Goal: Task Accomplishment & Management: Manage account settings

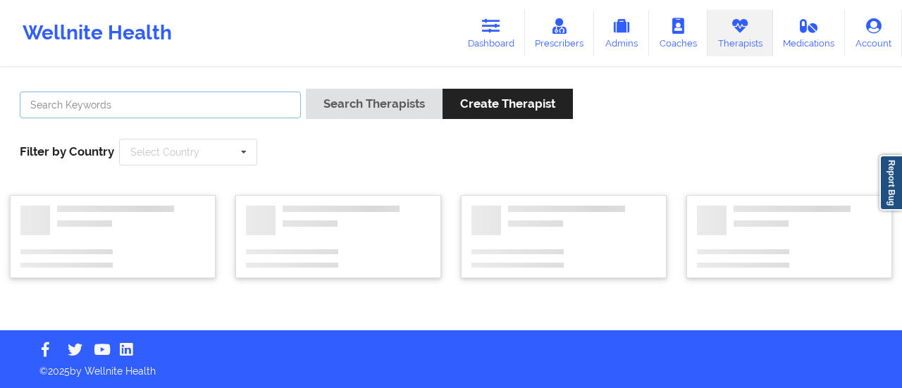
click at [238, 108] on input "text" at bounding box center [160, 105] width 281 height 27
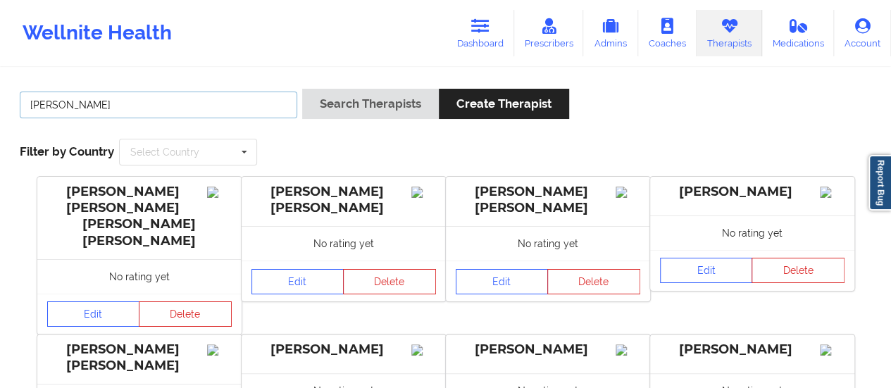
type input "[PERSON_NAME]"
click at [302, 89] on button "Search Therapists" at bounding box center [370, 104] width 137 height 30
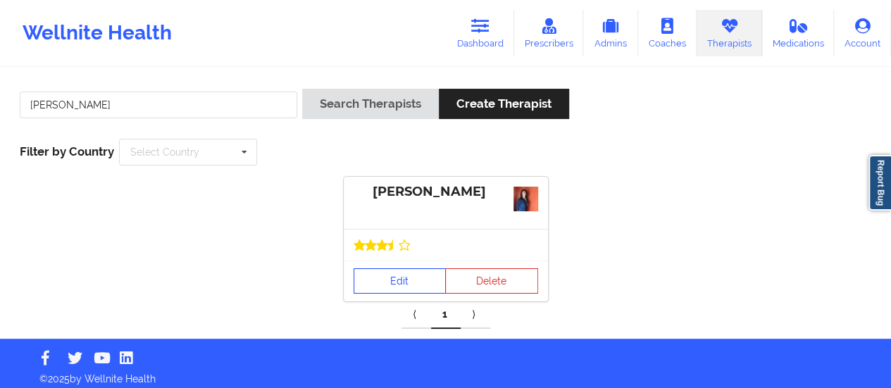
click at [387, 276] on div "Edit Delete" at bounding box center [446, 281] width 204 height 41
click at [380, 276] on link "Edit" at bounding box center [400, 280] width 93 height 25
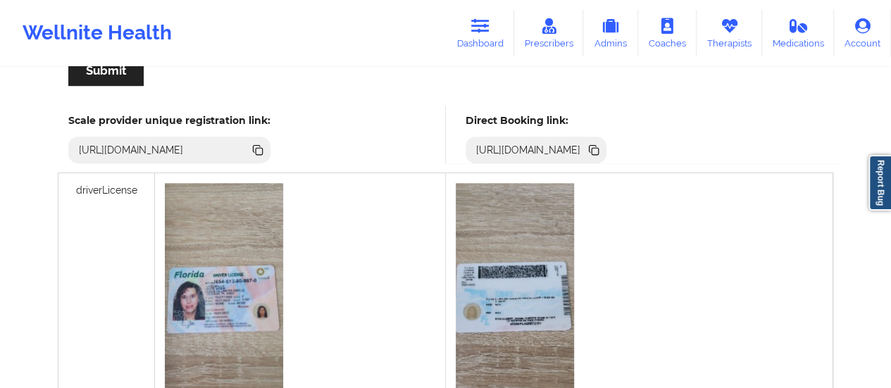
scroll to position [337, 0]
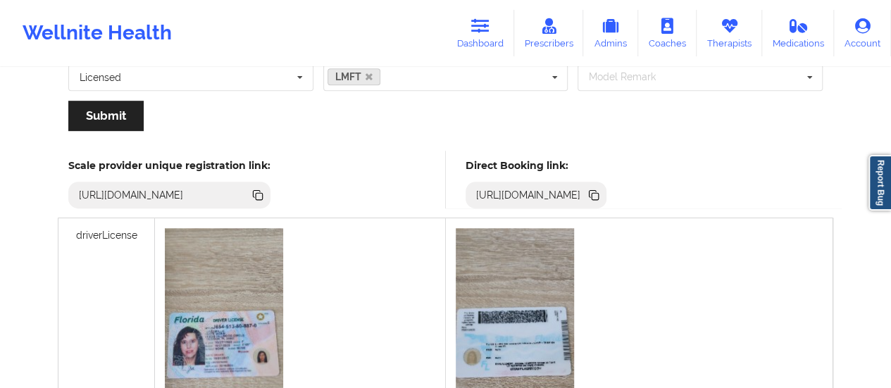
click at [597, 190] on icon at bounding box center [593, 193] width 7 height 7
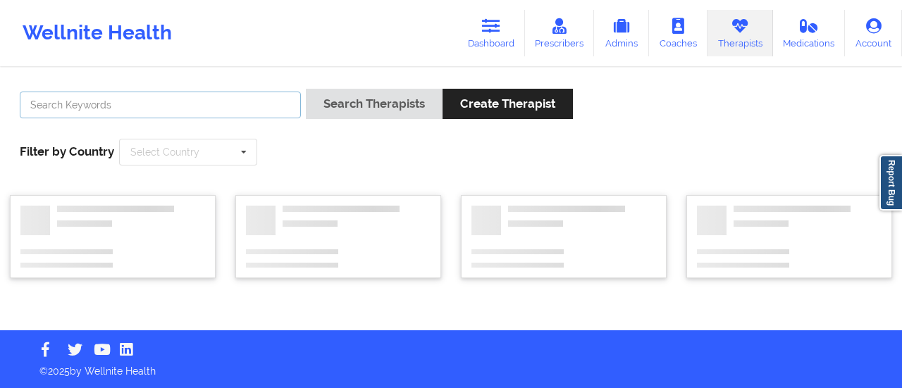
click at [261, 113] on input "text" at bounding box center [160, 105] width 281 height 27
type input "[PERSON_NAME]"
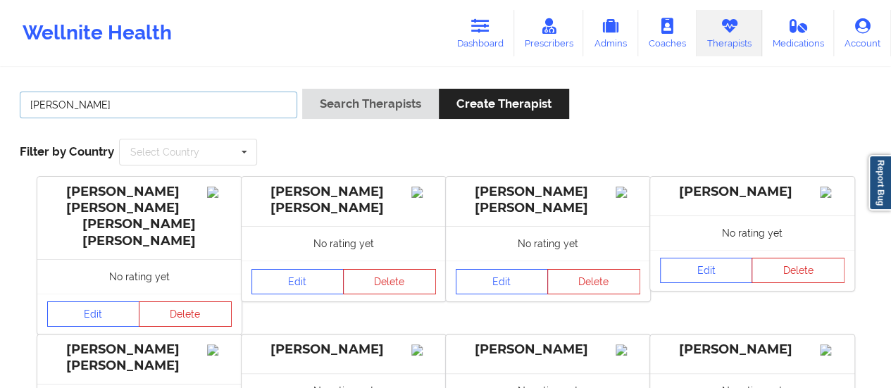
click at [302, 89] on button "Search Therapists" at bounding box center [370, 104] width 137 height 30
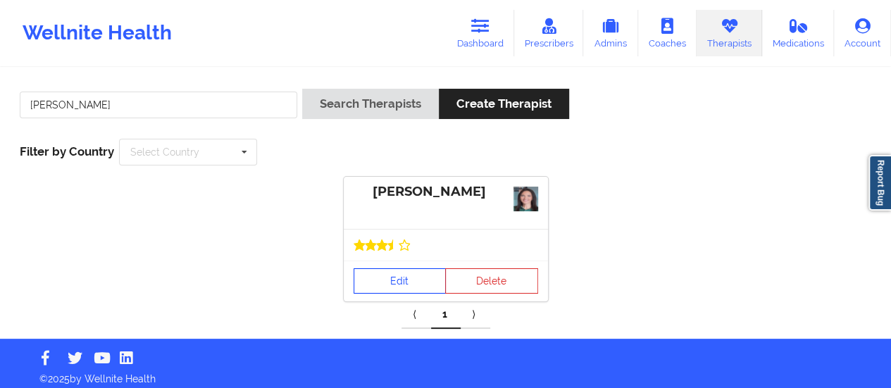
click at [393, 277] on link "Edit" at bounding box center [400, 280] width 93 height 25
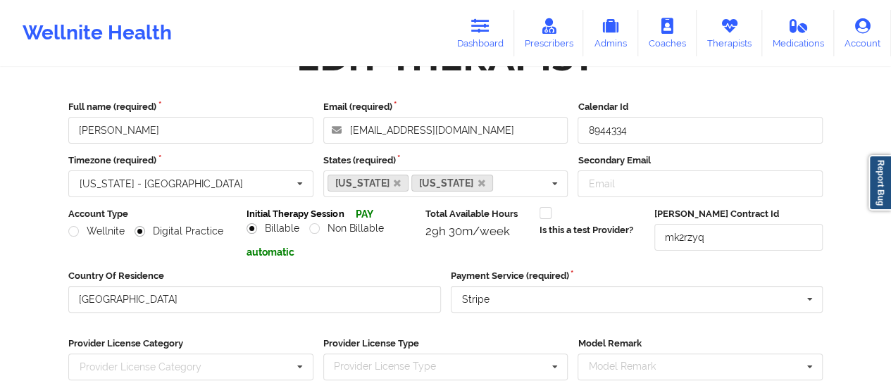
scroll to position [254, 0]
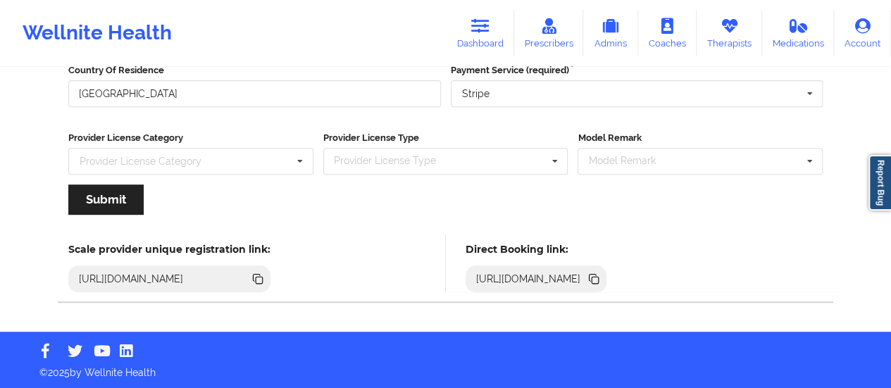
click at [602, 282] on icon at bounding box center [593, 278] width 15 height 15
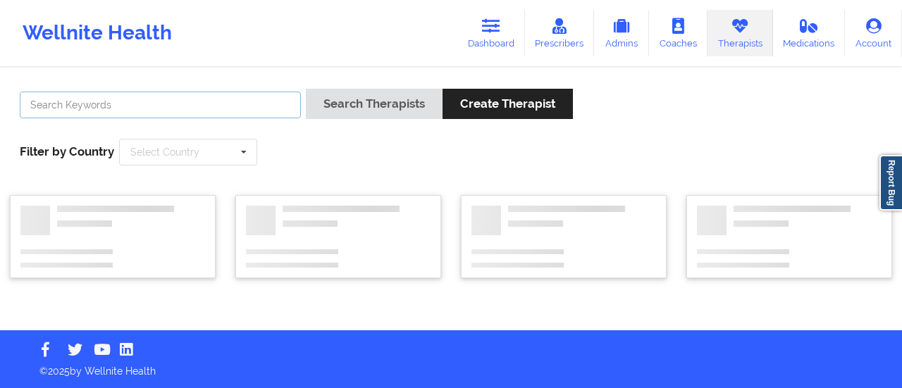
click at [234, 111] on input "text" at bounding box center [160, 105] width 281 height 27
type input "[PERSON_NAME]"
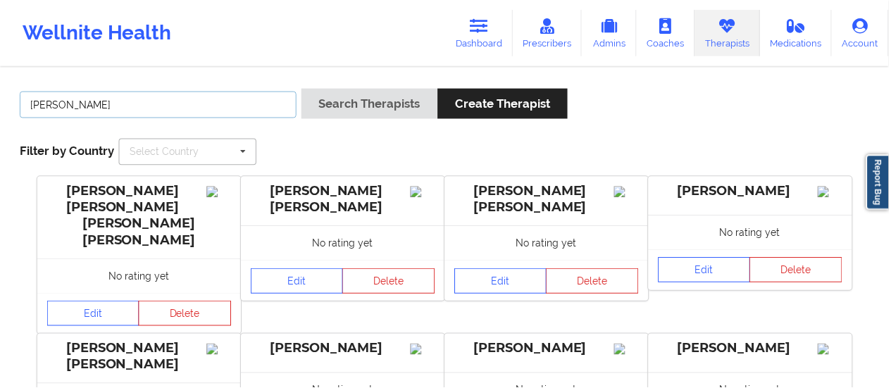
click at [302, 89] on button "Search Therapists" at bounding box center [370, 104] width 137 height 30
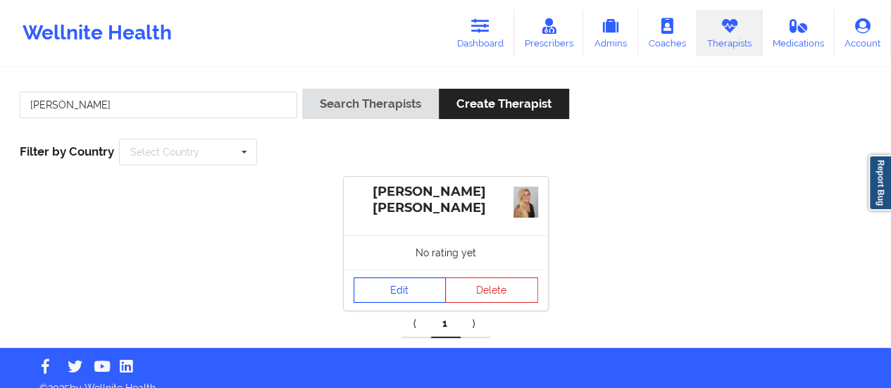
click at [417, 291] on link "Edit" at bounding box center [400, 290] width 93 height 25
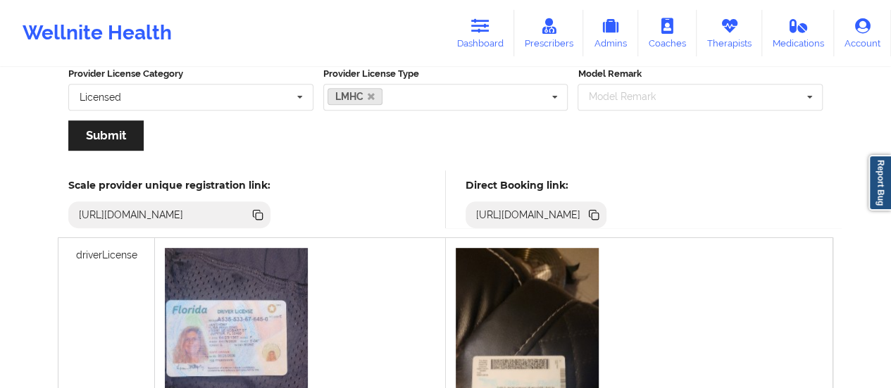
scroll to position [321, 0]
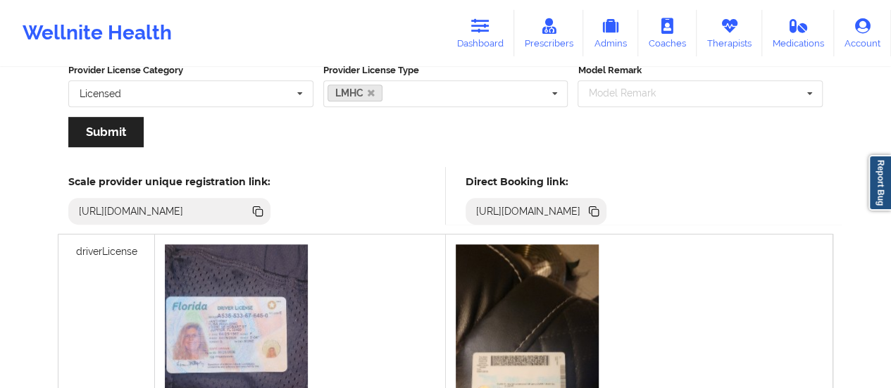
click at [599, 211] on icon at bounding box center [595, 212] width 7 height 7
click at [485, 38] on link "Dashboard" at bounding box center [481, 33] width 68 height 46
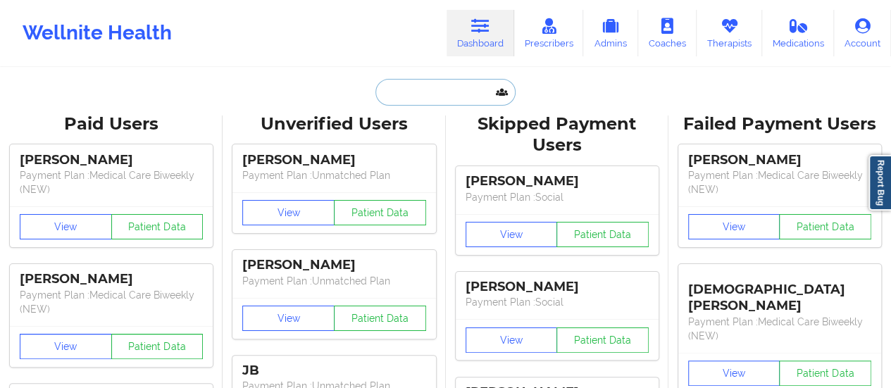
click at [429, 79] on input "text" at bounding box center [444, 92] width 139 height 27
paste input "[EMAIL_ADDRESS][DOMAIN_NAME]"
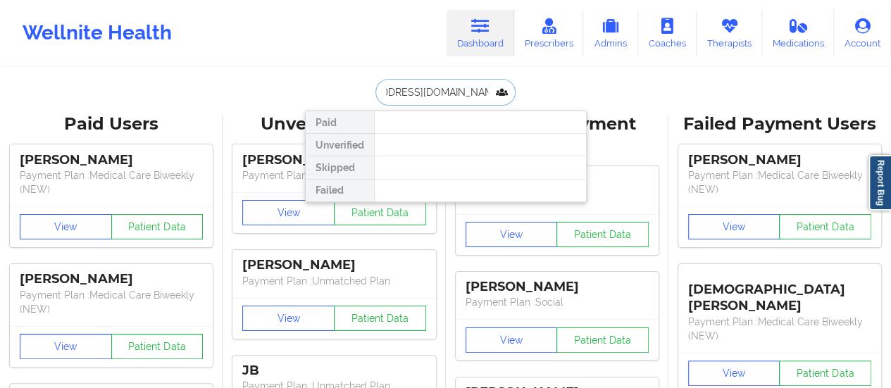
type input "[EMAIL_ADDRESS][DOMAIN_NAME]"
click at [461, 135] on div at bounding box center [480, 145] width 212 height 23
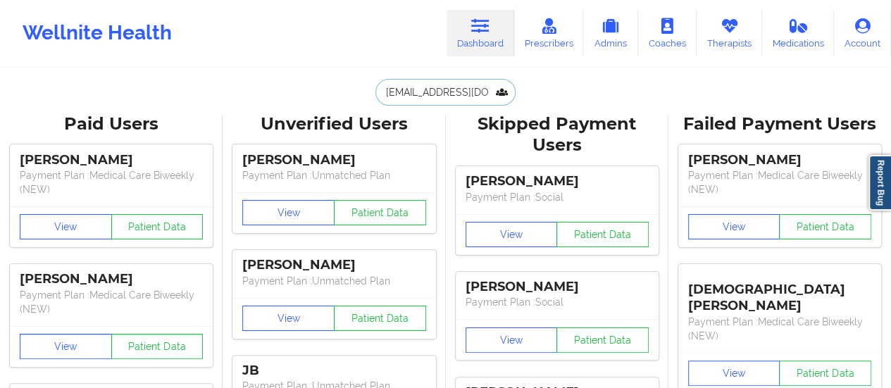
click at [450, 94] on input "[EMAIL_ADDRESS][DOMAIN_NAME]" at bounding box center [444, 92] width 139 height 27
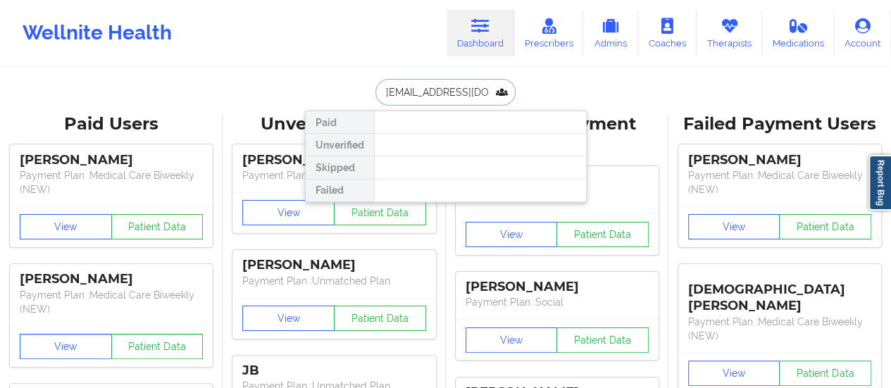
click at [450, 94] on input "[EMAIL_ADDRESS][DOMAIN_NAME]" at bounding box center [444, 92] width 139 height 27
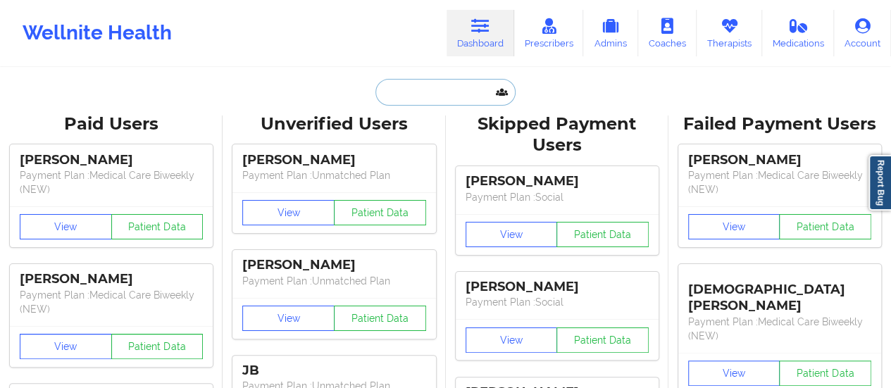
paste input "[EMAIL_ADDRESS][DOMAIN_NAME]"
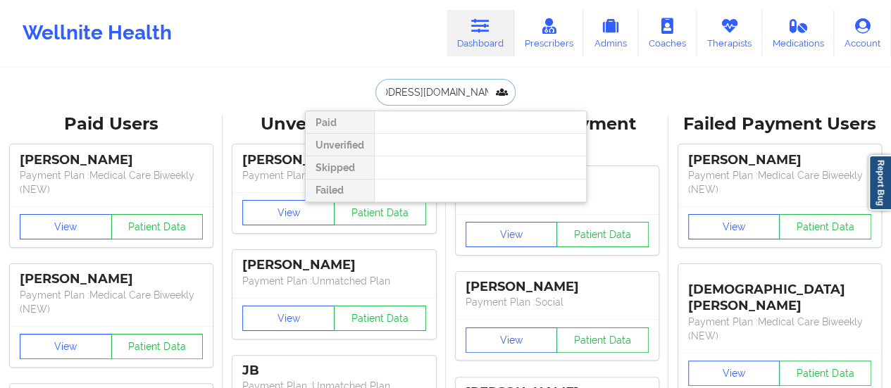
click at [429, 98] on input "[EMAIL_ADDRESS][DOMAIN_NAME]" at bounding box center [444, 92] width 139 height 27
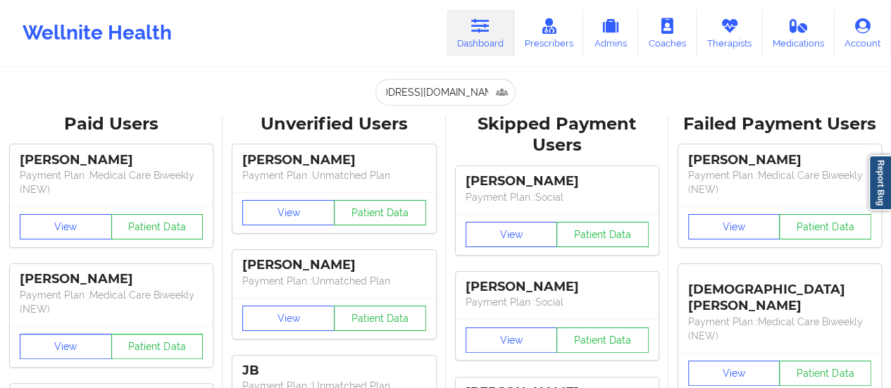
scroll to position [0, 0]
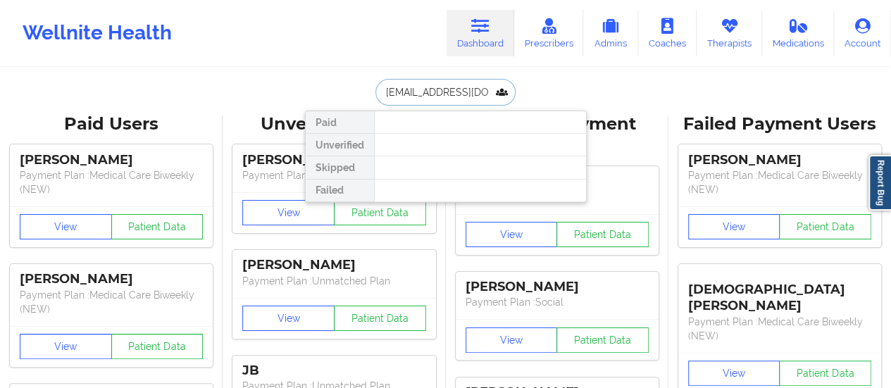
paste input "[PERSON_NAME][GEOGRAPHIC_DATA]"
type input "[PERSON_NAME]"
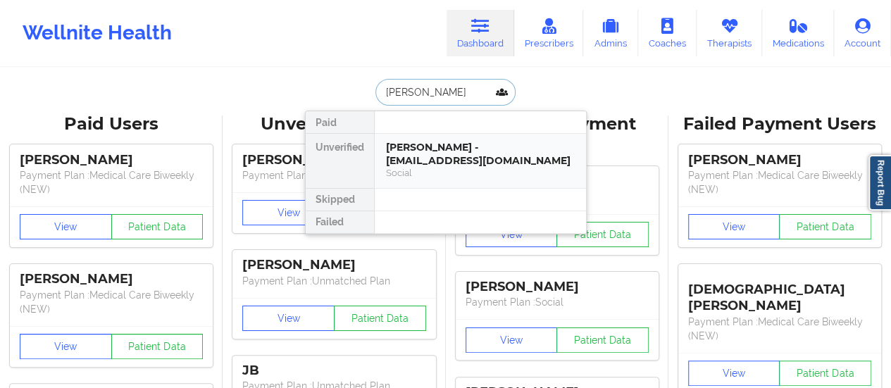
click at [456, 155] on div "[PERSON_NAME] - [EMAIL_ADDRESS][DOMAIN_NAME]" at bounding box center [480, 154] width 189 height 26
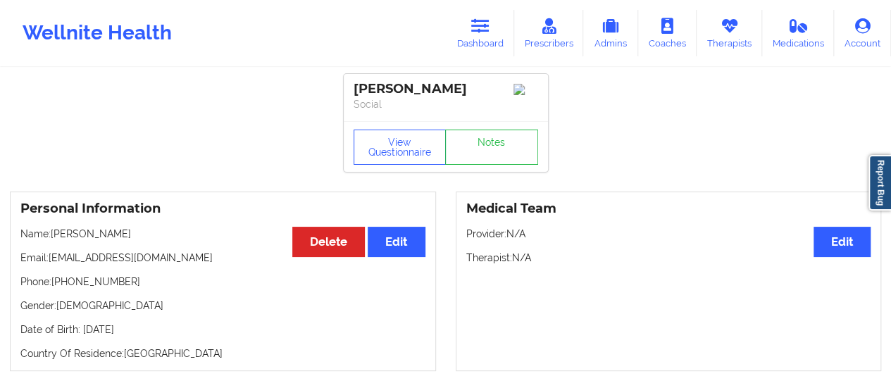
drag, startPoint x: 51, startPoint y: 261, endPoint x: 248, endPoint y: 254, distance: 197.3
click at [248, 254] on p "Email: [EMAIL_ADDRESS][DOMAIN_NAME]" at bounding box center [222, 258] width 405 height 14
copy p "[EMAIL_ADDRESS][DOMAIN_NAME]"
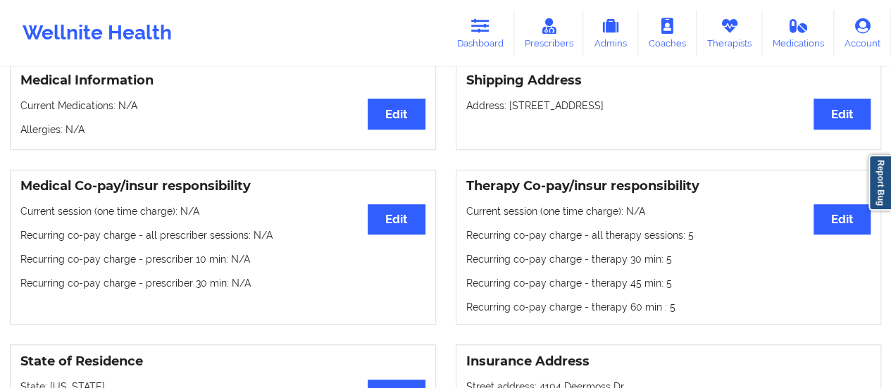
scroll to position [324, 0]
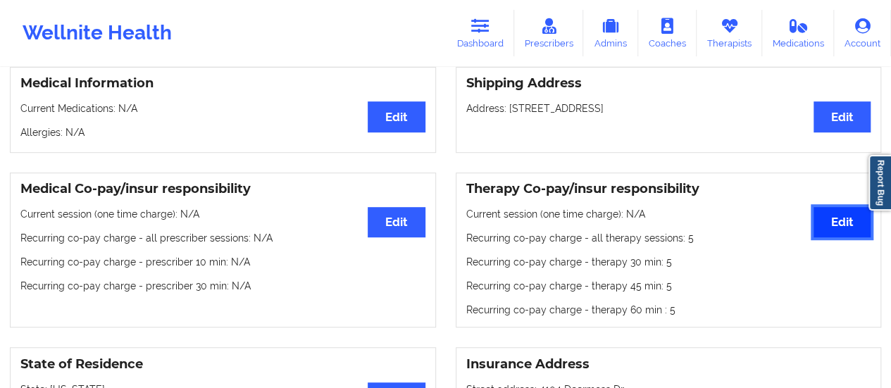
click at [837, 226] on button "Edit" at bounding box center [842, 222] width 57 height 30
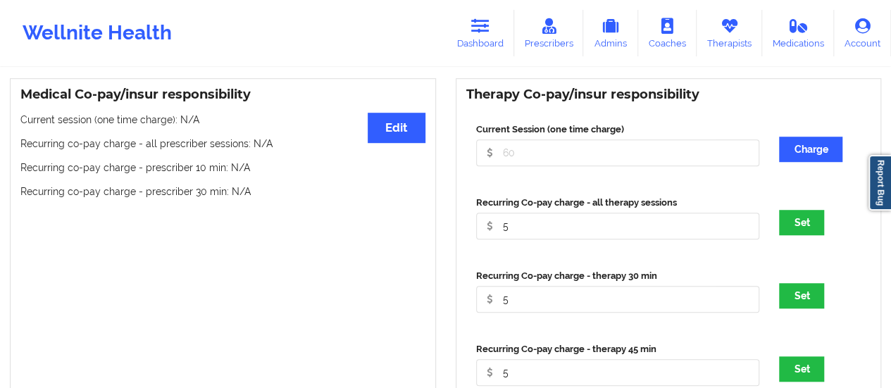
scroll to position [420, 0]
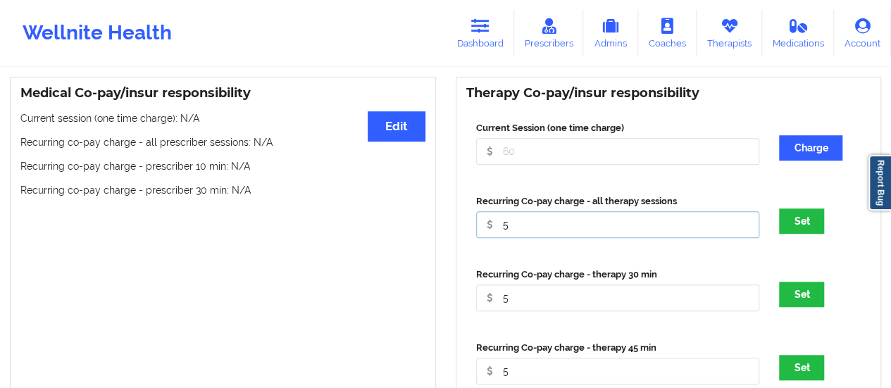
click at [532, 165] on input "5" at bounding box center [618, 151] width 284 height 27
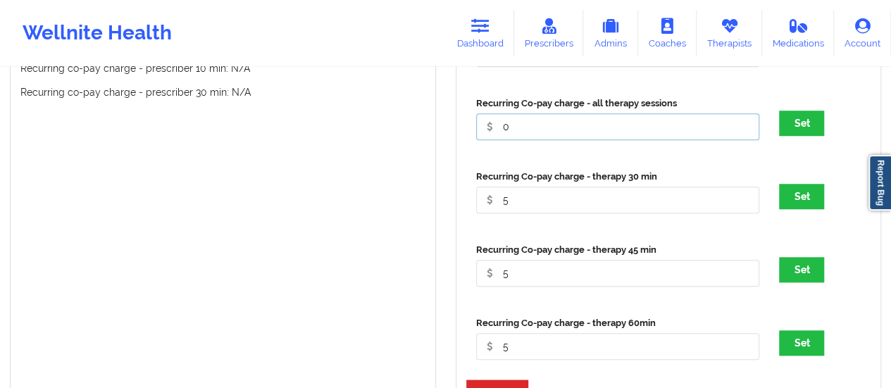
scroll to position [518, 0]
type input "0"
click at [522, 66] on input "5" at bounding box center [618, 52] width 284 height 27
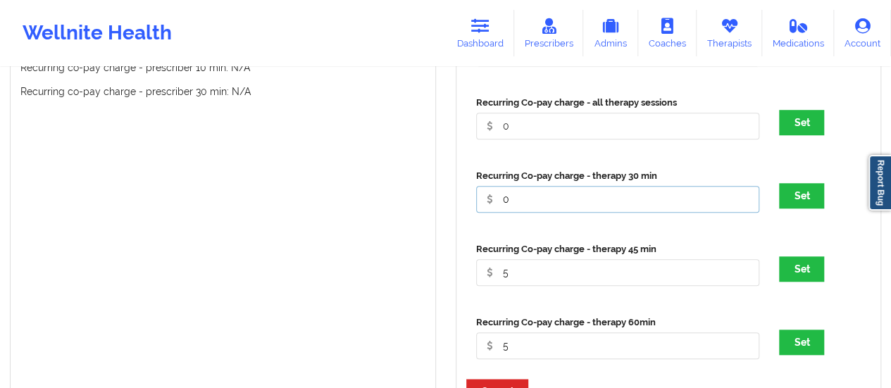
type input "0"
click at [548, 66] on input "5" at bounding box center [618, 52] width 284 height 27
type input "0"
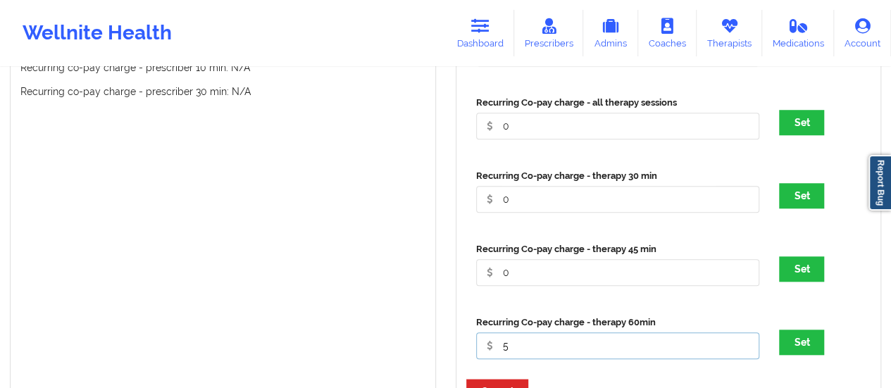
click at [549, 66] on input "5" at bounding box center [618, 52] width 284 height 27
type input "0"
click at [799, 129] on button "Set" at bounding box center [801, 122] width 45 height 25
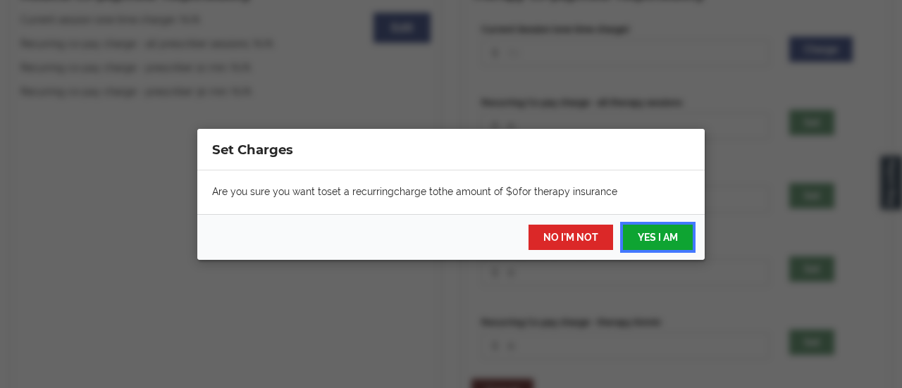
click at [679, 242] on button "YES I AM" at bounding box center [658, 237] width 70 height 25
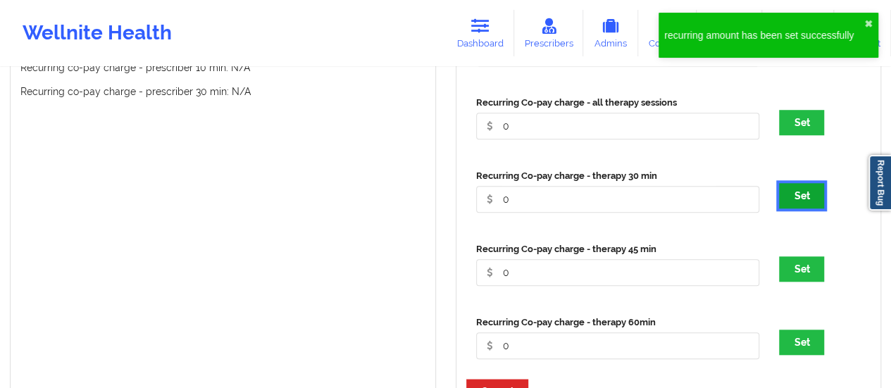
click at [802, 203] on button "Set" at bounding box center [801, 195] width 45 height 25
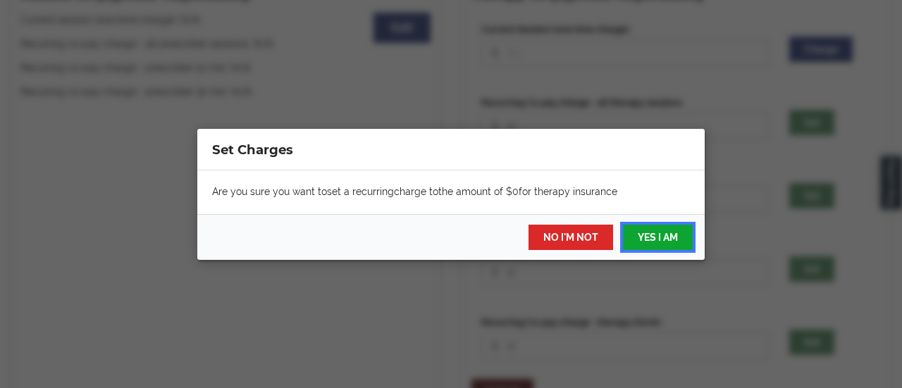
click at [670, 244] on button "YES I AM" at bounding box center [658, 237] width 70 height 25
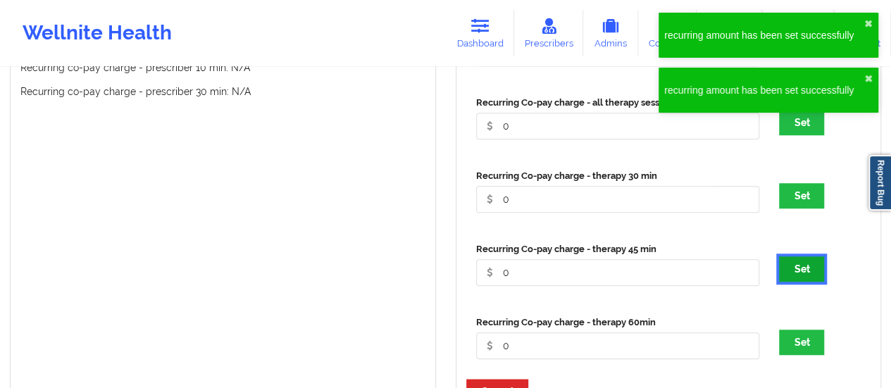
click at [807, 280] on button "Set" at bounding box center [801, 268] width 45 height 25
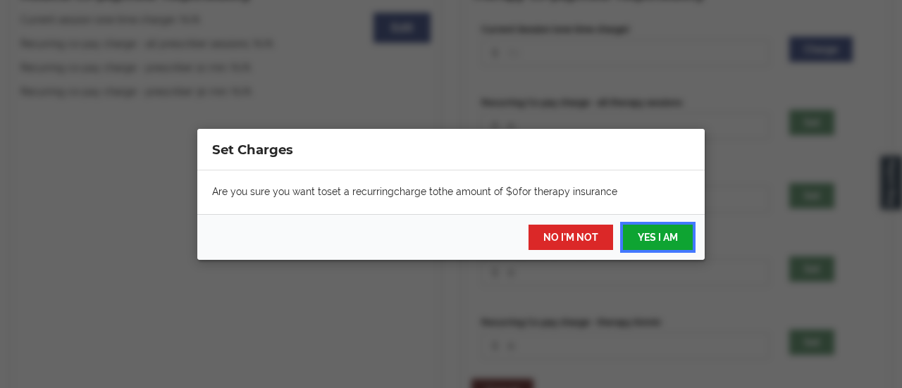
click at [661, 225] on button "YES I AM" at bounding box center [658, 237] width 70 height 25
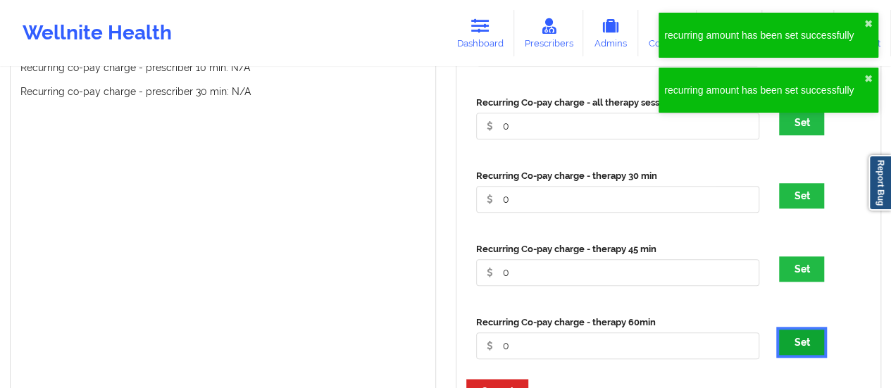
click at [799, 339] on button "Set" at bounding box center [801, 342] width 45 height 25
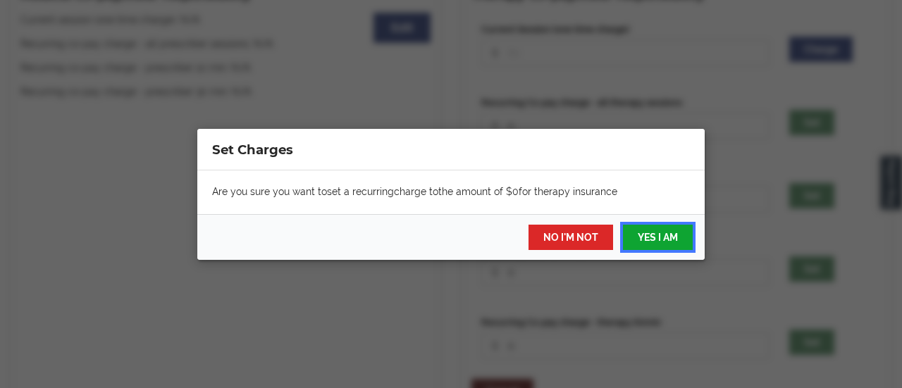
click at [652, 239] on button "YES I AM" at bounding box center [658, 237] width 70 height 25
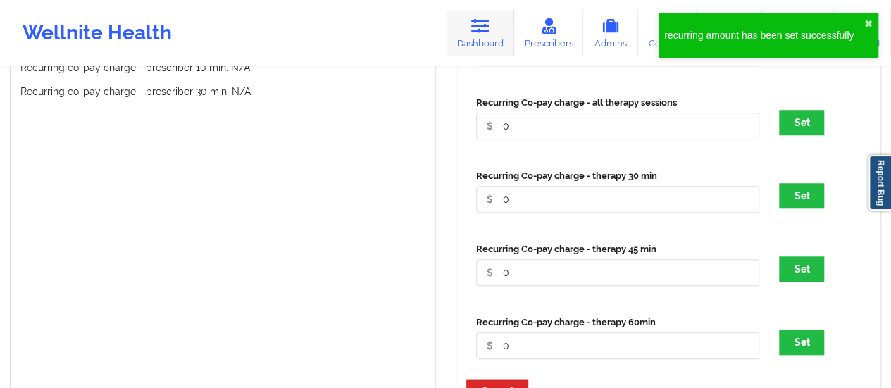
click at [504, 37] on link "Dashboard" at bounding box center [481, 33] width 68 height 46
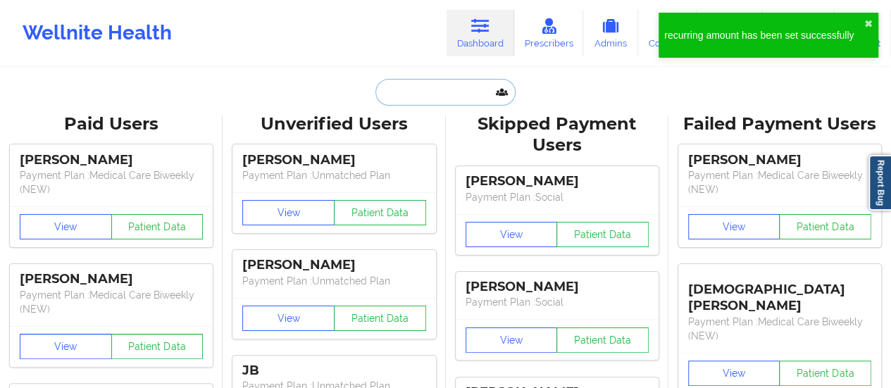
click at [454, 96] on input "text" at bounding box center [444, 92] width 139 height 27
paste input "[EMAIL_ADDRESS][DOMAIN_NAME]"
type input "[EMAIL_ADDRESS][DOMAIN_NAME]"
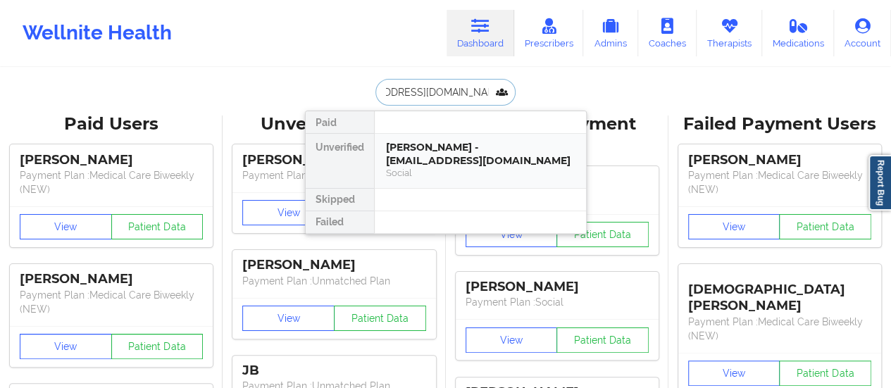
click at [420, 166] on div "[PERSON_NAME] - [EMAIL_ADDRESS][DOMAIN_NAME]" at bounding box center [480, 154] width 189 height 26
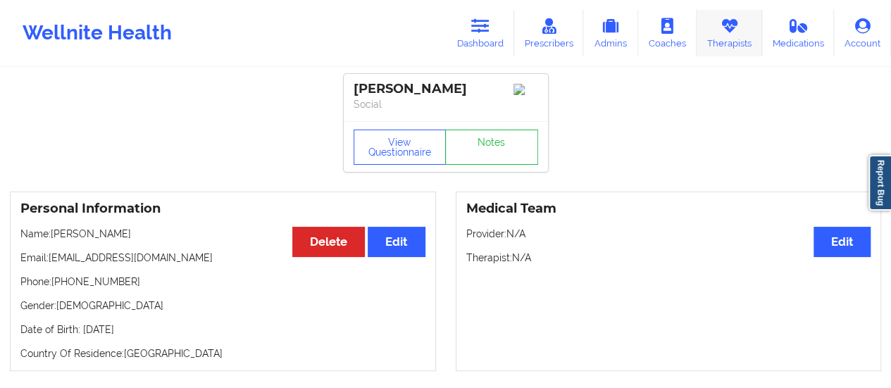
click at [726, 39] on link "Therapists" at bounding box center [730, 33] width 66 height 46
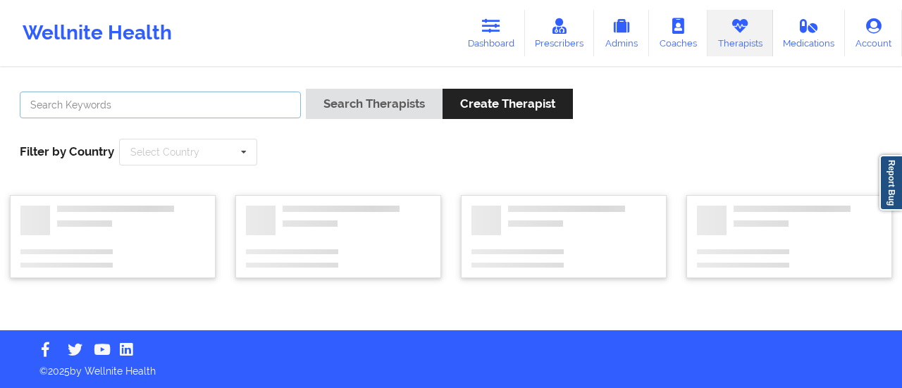
click at [267, 104] on input "text" at bounding box center [160, 105] width 281 height 27
type input "[PERSON_NAME]"
click at [306, 89] on button "Search Therapists" at bounding box center [374, 104] width 137 height 30
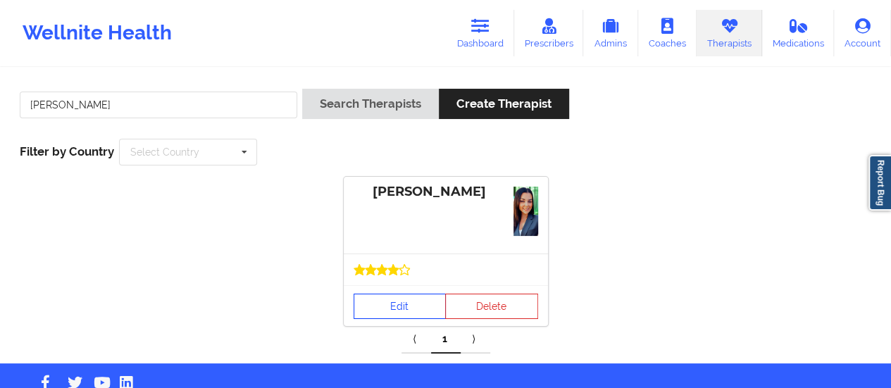
click at [401, 303] on link "Edit" at bounding box center [400, 306] width 93 height 25
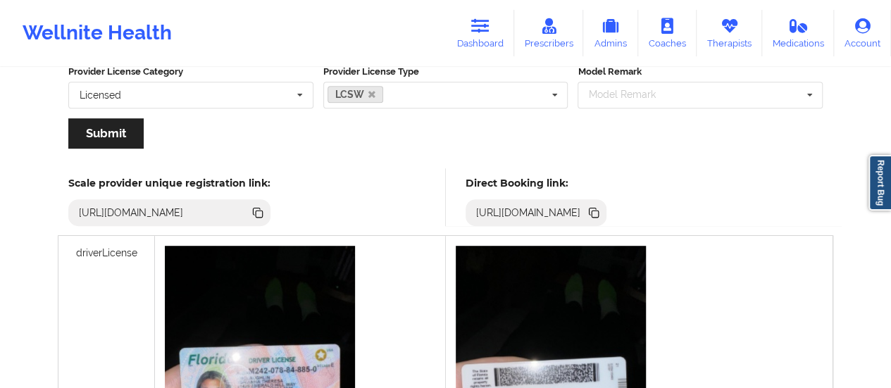
scroll to position [319, 0]
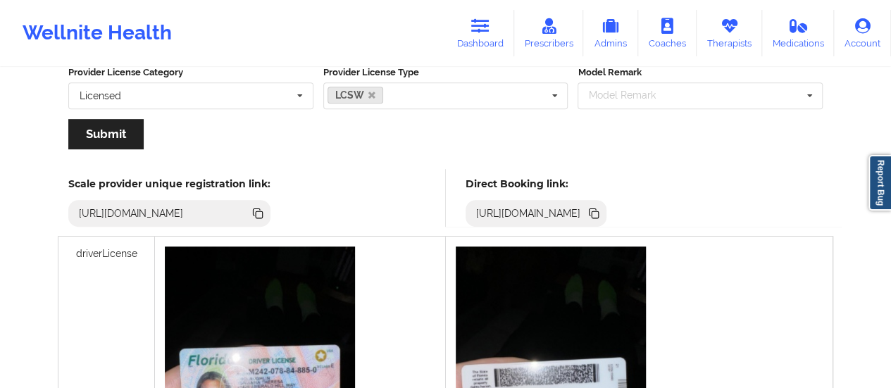
click at [597, 210] on icon at bounding box center [593, 211] width 7 height 7
click at [478, 33] on icon at bounding box center [480, 25] width 18 height 15
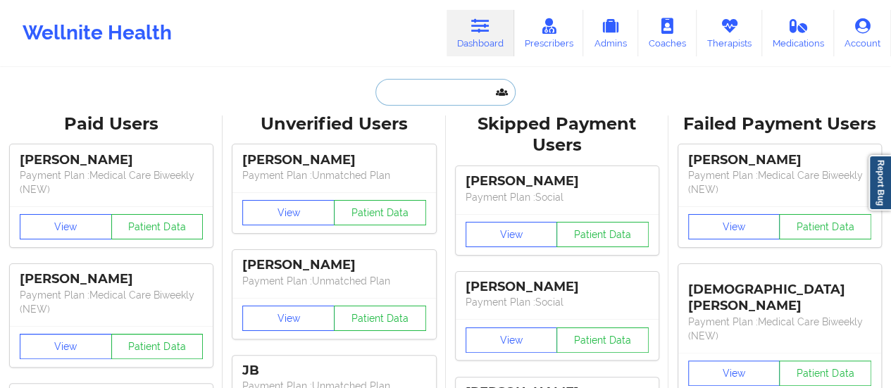
click at [440, 96] on input "text" at bounding box center [444, 92] width 139 height 27
paste input "[EMAIL_ADDRESS][DOMAIN_NAME]"
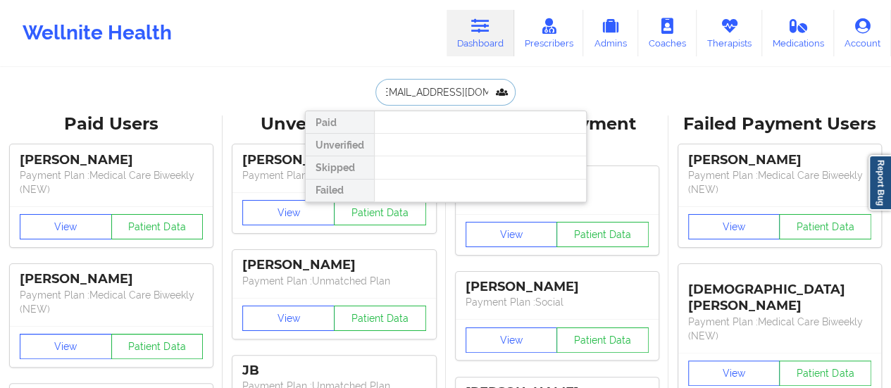
type input "[EMAIL_ADDRESS][DOMAIN_NAME]"
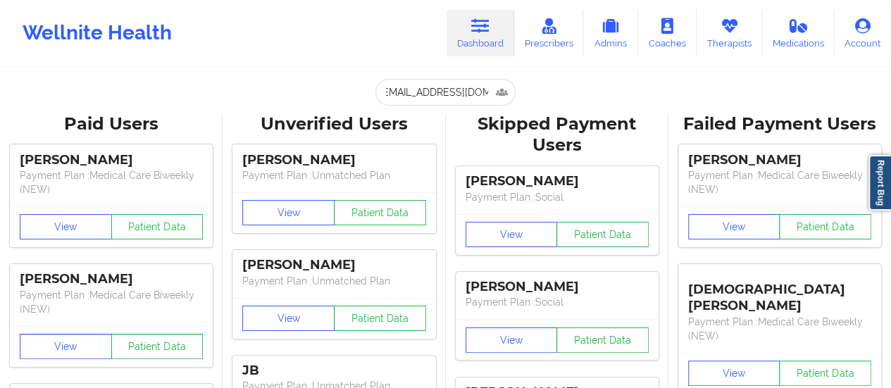
scroll to position [0, 0]
click at [709, 40] on link "Therapists" at bounding box center [730, 33] width 66 height 46
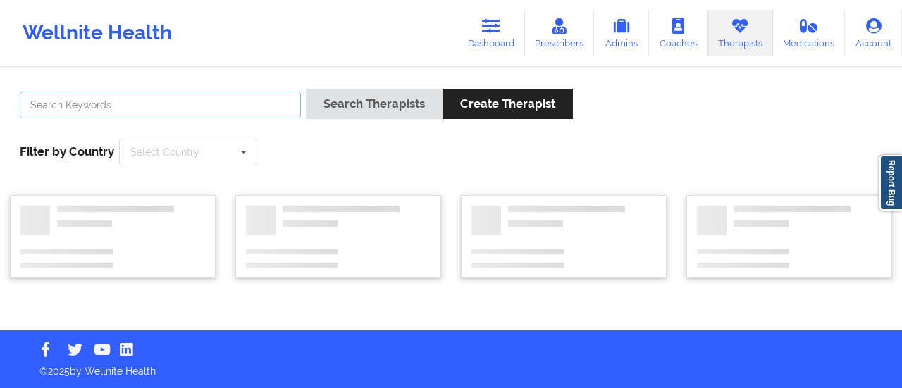
click at [261, 112] on input "text" at bounding box center [160, 105] width 281 height 27
type input "[PERSON_NAME]"
click at [306, 89] on button "Search Therapists" at bounding box center [374, 104] width 137 height 30
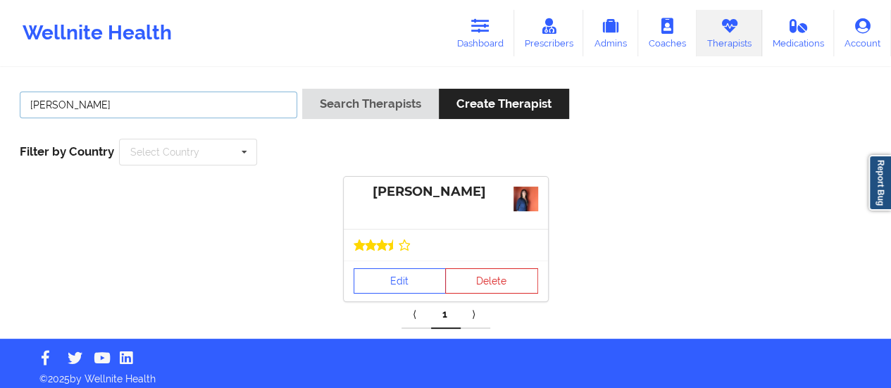
scroll to position [7, 0]
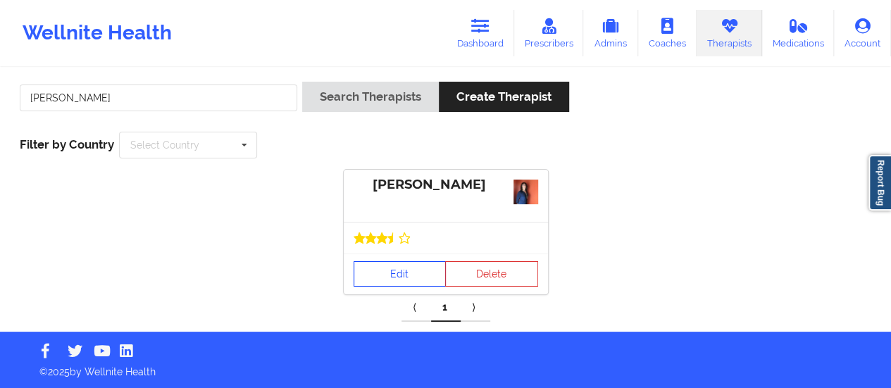
click at [386, 272] on link "Edit" at bounding box center [400, 273] width 93 height 25
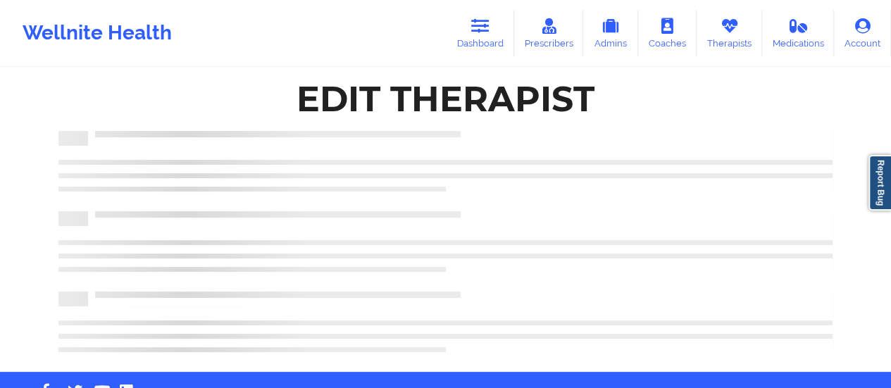
click at [386, 272] on div "Edit Therapist" at bounding box center [446, 217] width 794 height 290
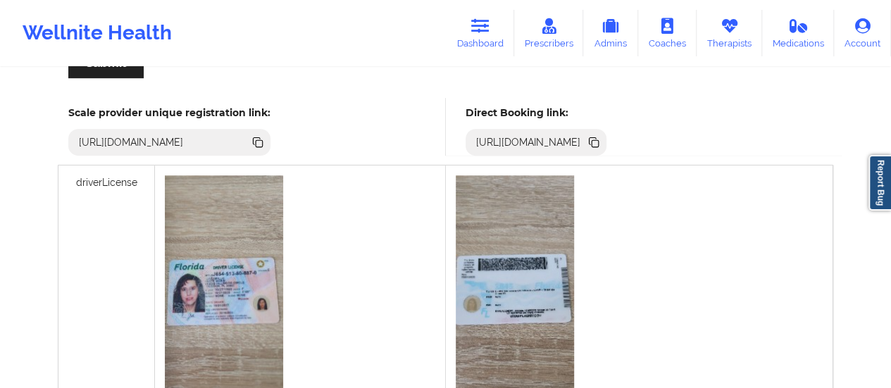
scroll to position [372, 0]
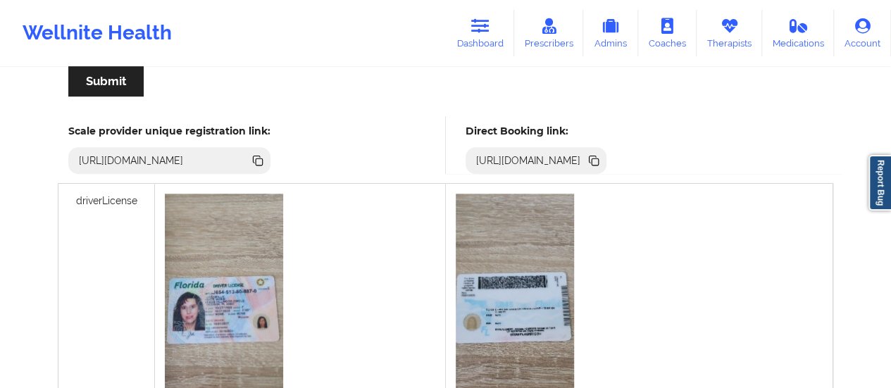
click at [597, 159] on icon at bounding box center [593, 159] width 7 height 7
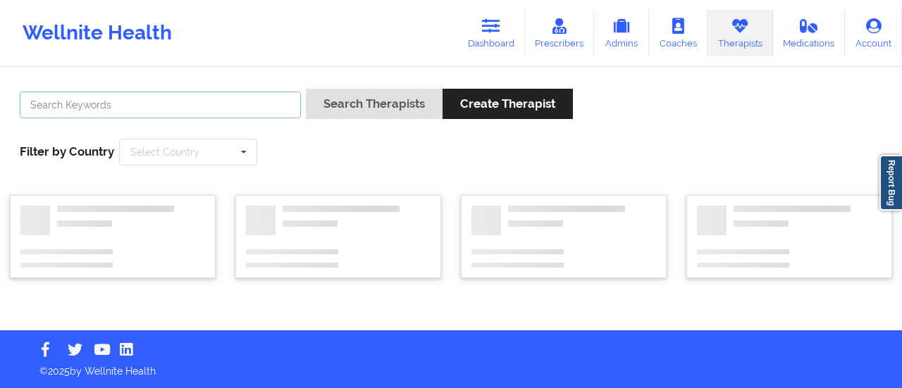
click at [166, 103] on input "text" at bounding box center [160, 105] width 281 height 27
type input "[PERSON_NAME]"
click at [306, 89] on button "Search Therapists" at bounding box center [374, 104] width 137 height 30
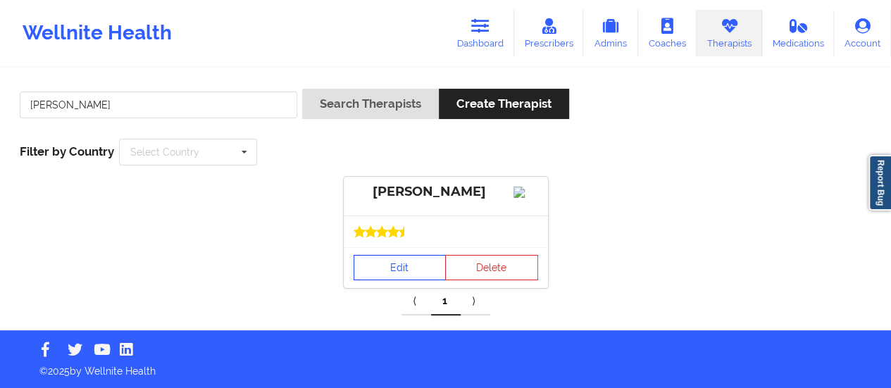
click at [399, 273] on link "Edit" at bounding box center [400, 267] width 93 height 25
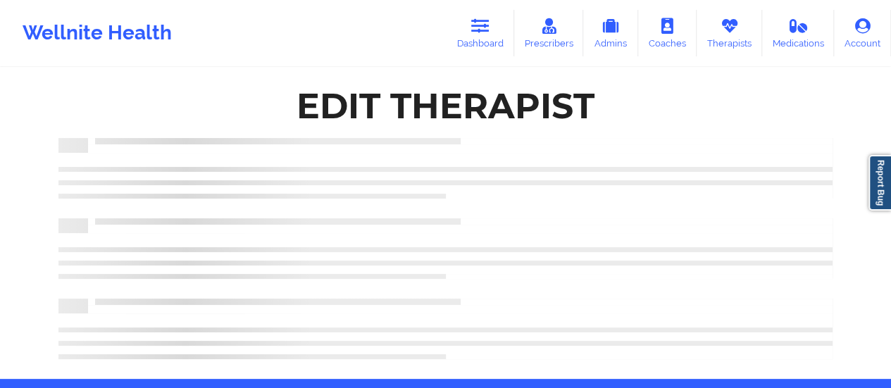
click at [399, 273] on div at bounding box center [445, 270] width 774 height 8
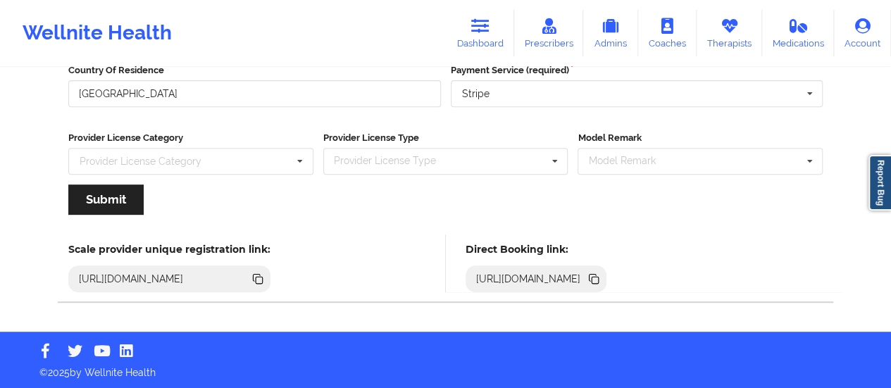
scroll to position [230, 0]
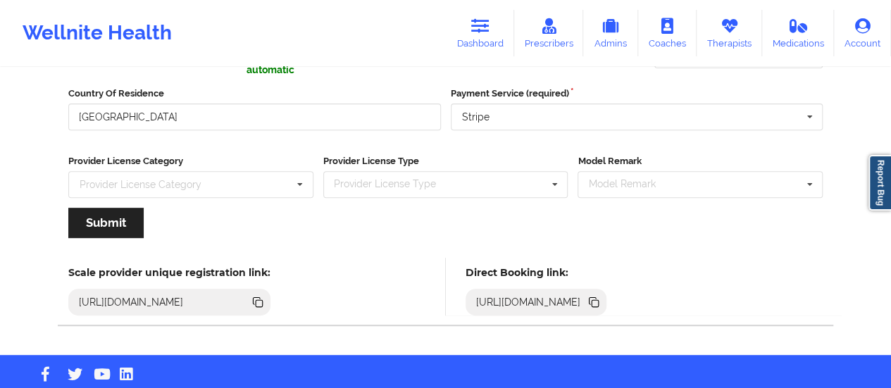
click at [599, 301] on icon at bounding box center [595, 303] width 7 height 7
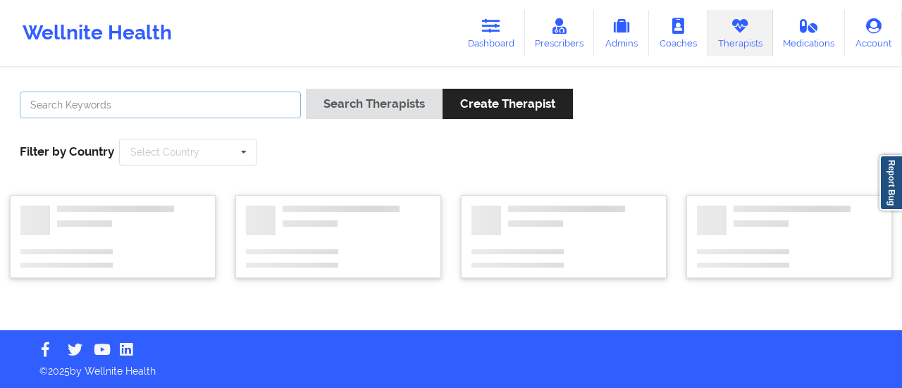
click at [216, 111] on input "text" at bounding box center [160, 105] width 281 height 27
type input "[PERSON_NAME]"
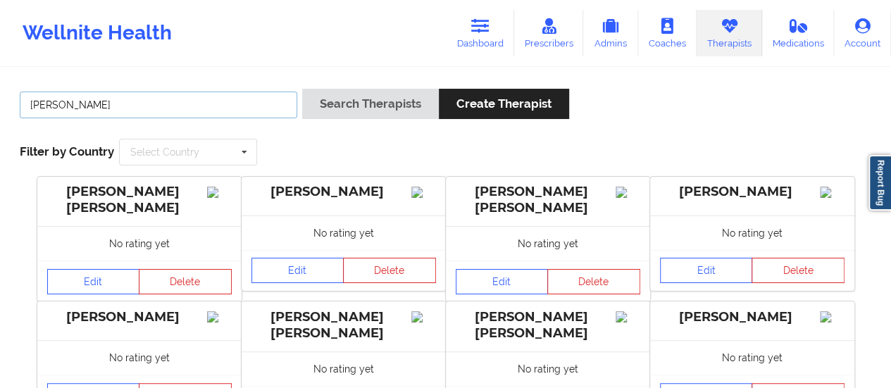
click at [302, 89] on button "Search Therapists" at bounding box center [370, 104] width 137 height 30
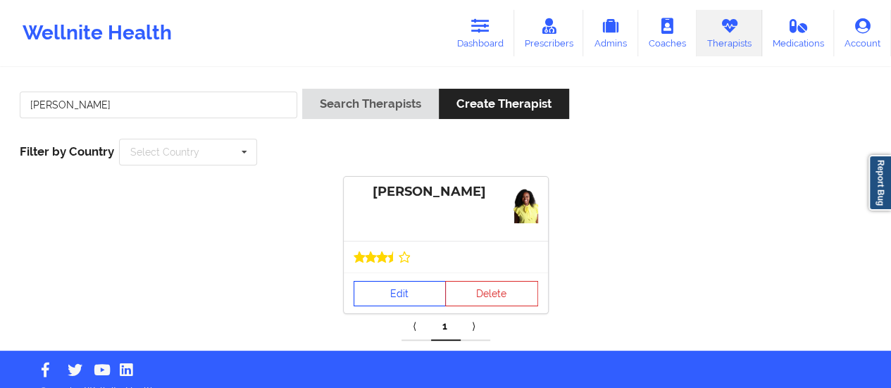
click at [377, 288] on link "Edit" at bounding box center [400, 293] width 93 height 25
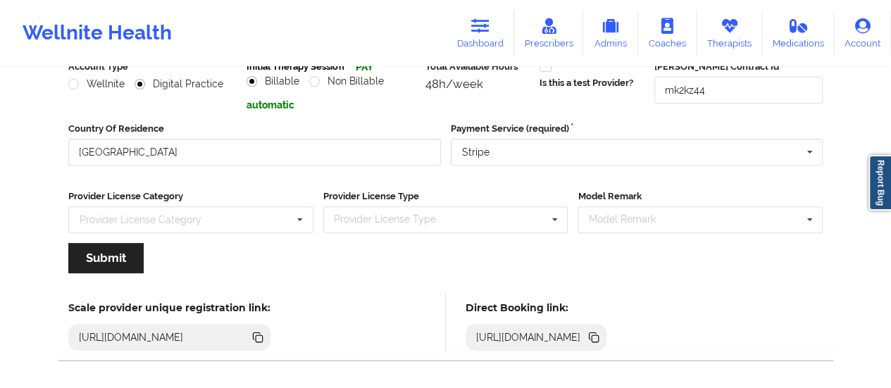
scroll to position [254, 0]
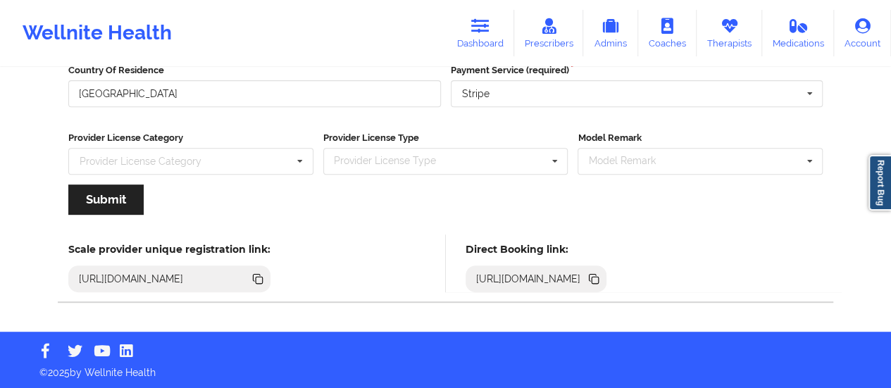
click at [597, 274] on icon at bounding box center [593, 277] width 7 height 7
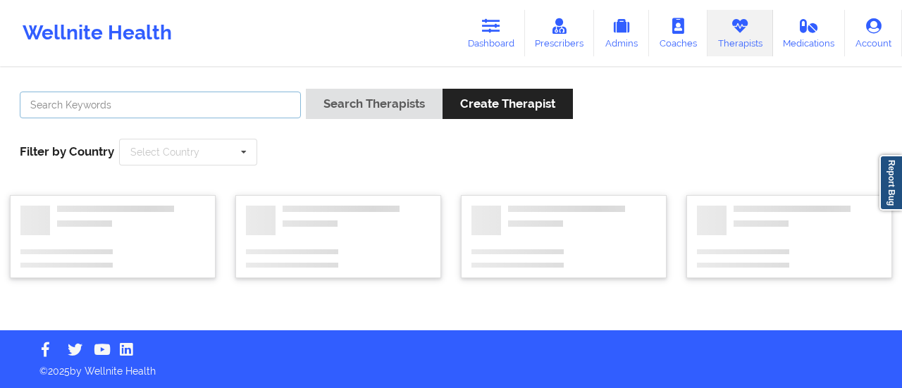
click at [223, 118] on input "text" at bounding box center [160, 105] width 281 height 27
type input "[PERSON_NAME]"
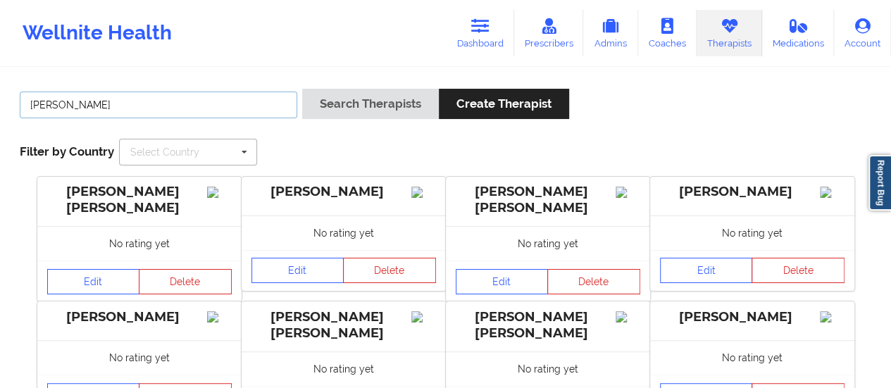
click at [302, 89] on button "Search Therapists" at bounding box center [370, 104] width 137 height 30
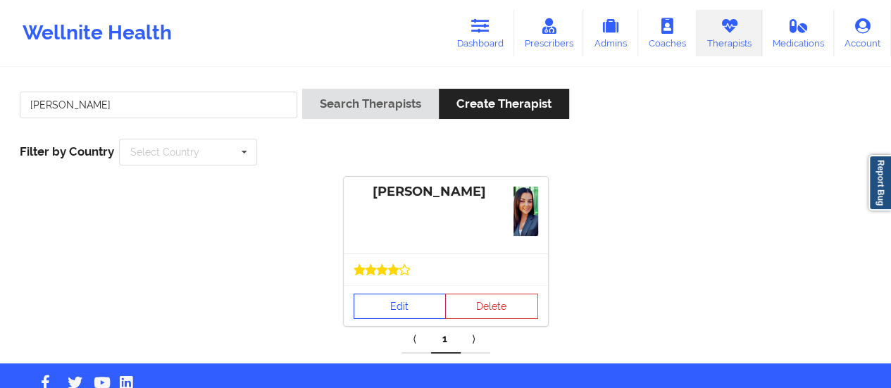
click at [385, 311] on link "Edit" at bounding box center [400, 306] width 93 height 25
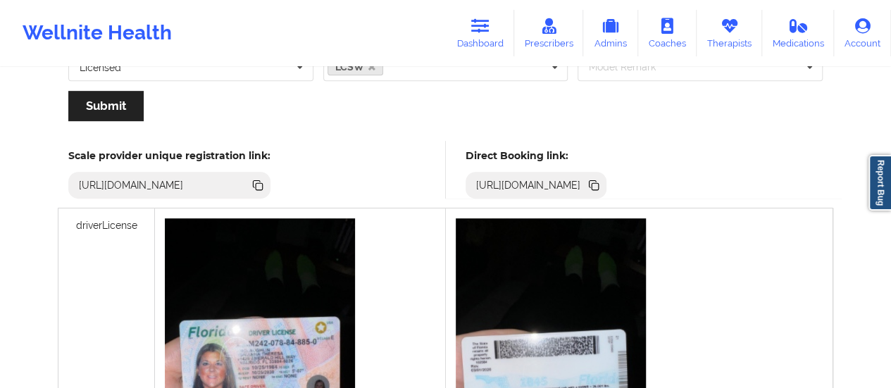
scroll to position [348, 0]
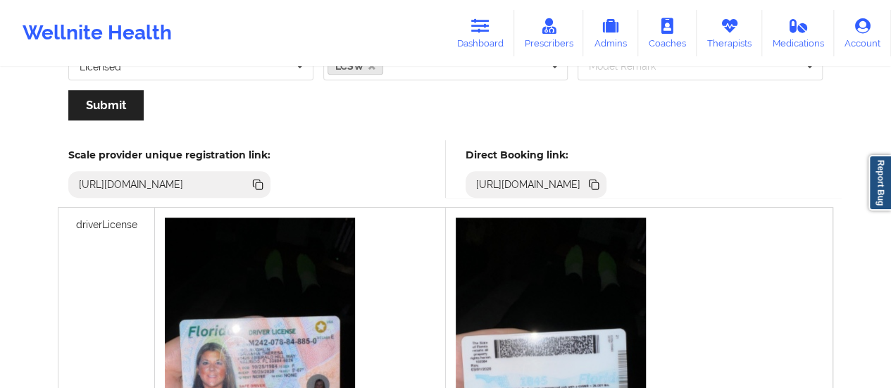
click at [602, 188] on icon at bounding box center [593, 184] width 15 height 15
